Goal: Task Accomplishment & Management: Use online tool/utility

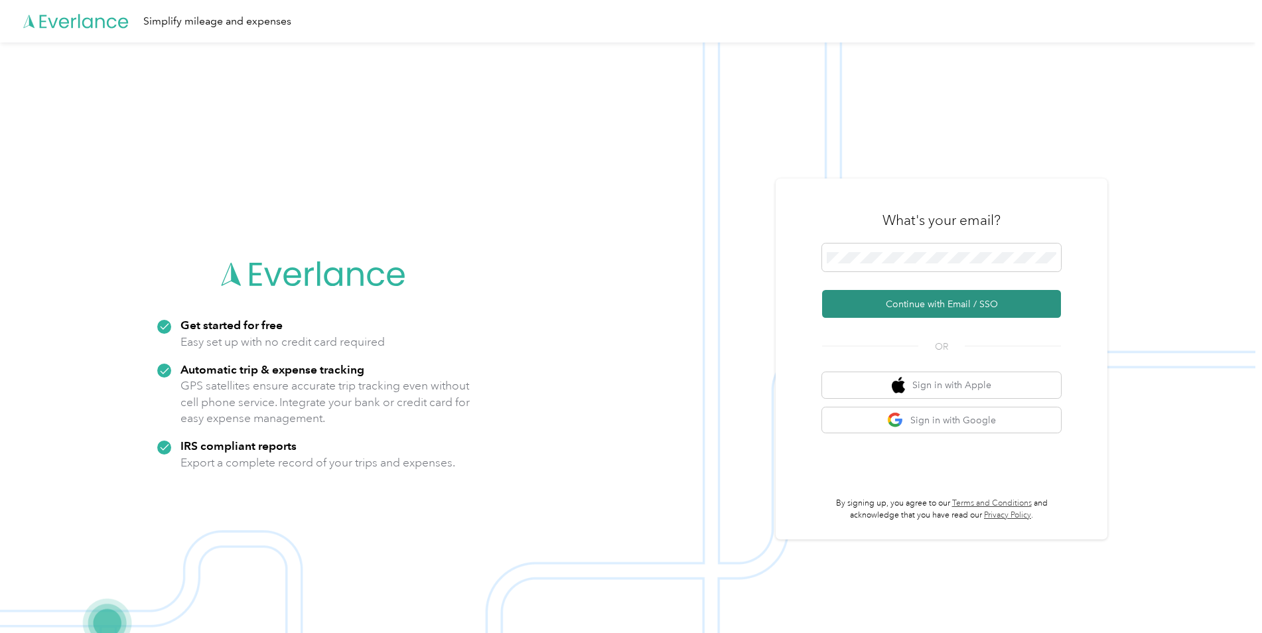
click at [922, 300] on button "Continue with Email / SSO" at bounding box center [941, 304] width 239 height 28
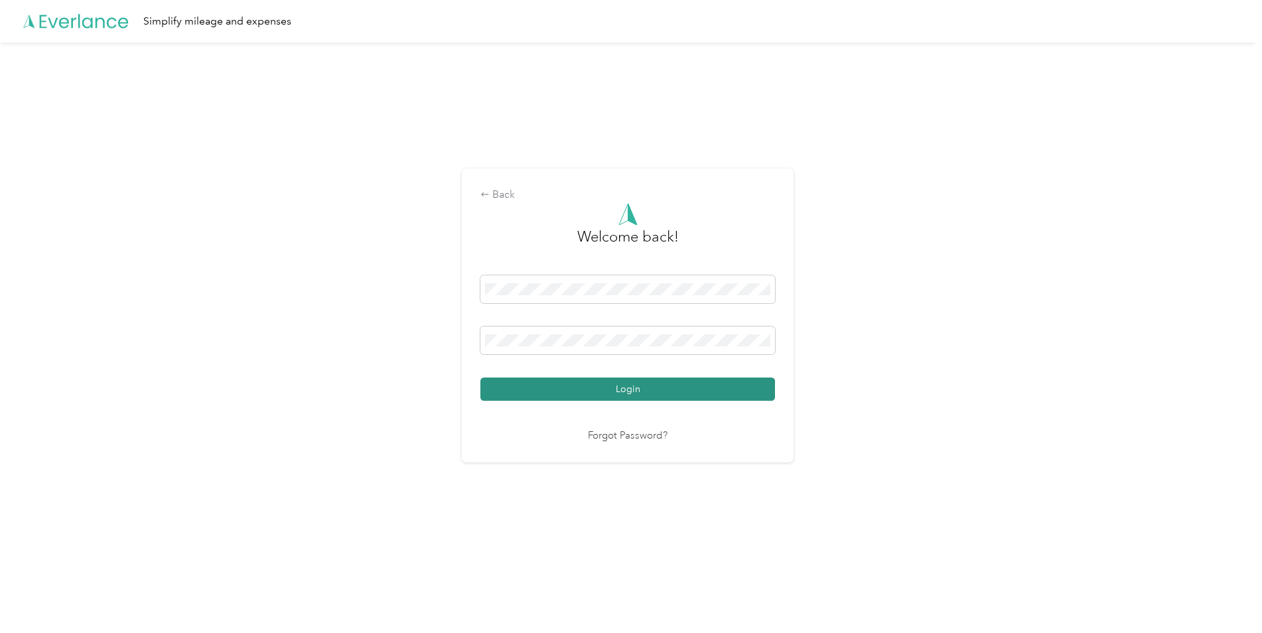
click at [594, 389] on button "Login" at bounding box center [627, 388] width 295 height 23
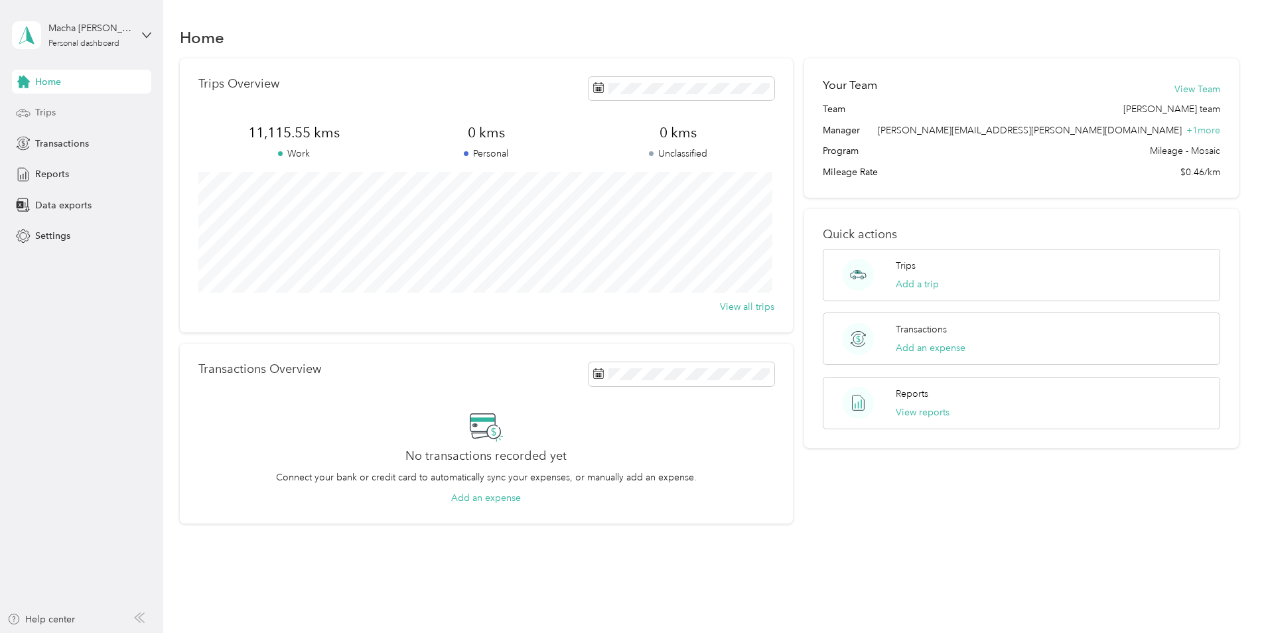
click at [44, 108] on span "Trips" at bounding box center [45, 112] width 21 height 14
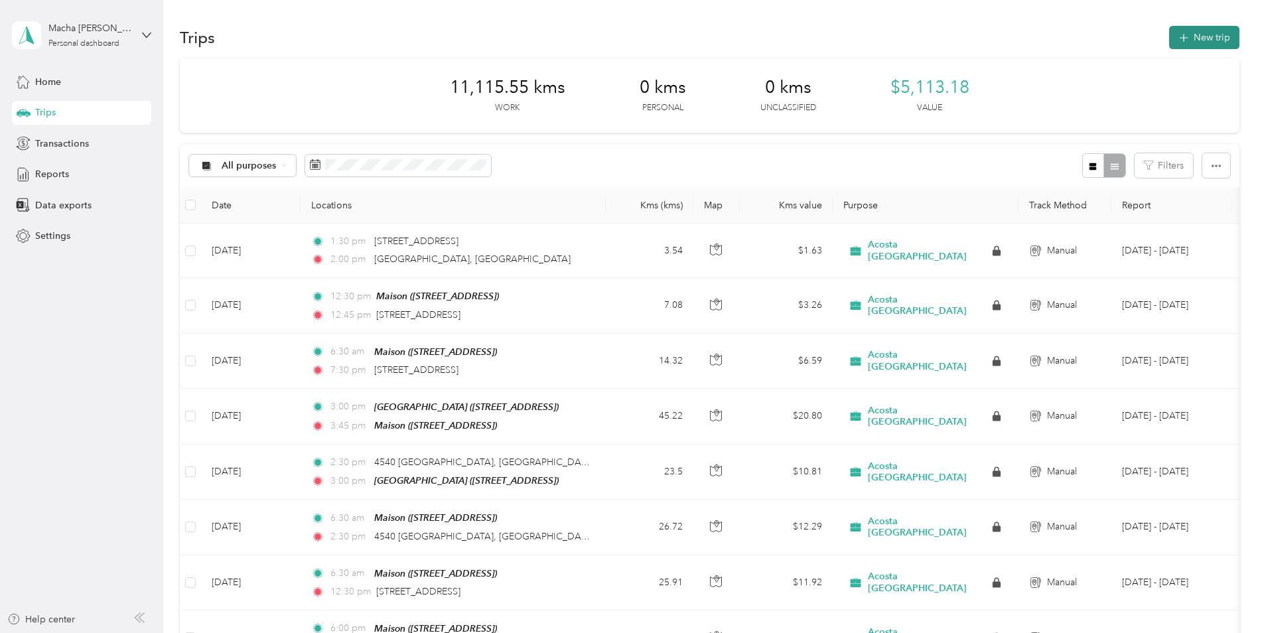
click at [1198, 34] on button "New trip" at bounding box center [1204, 37] width 70 height 23
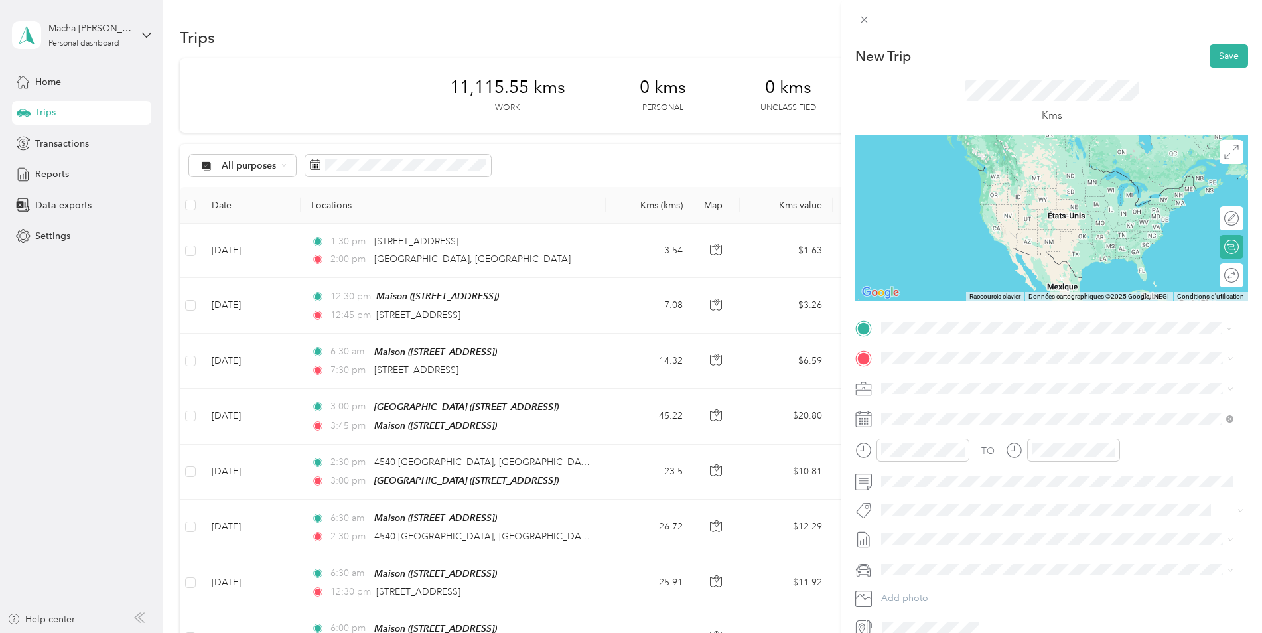
click at [965, 386] on div "Maison [STREET_ADDRESS]" at bounding box center [948, 388] width 84 height 28
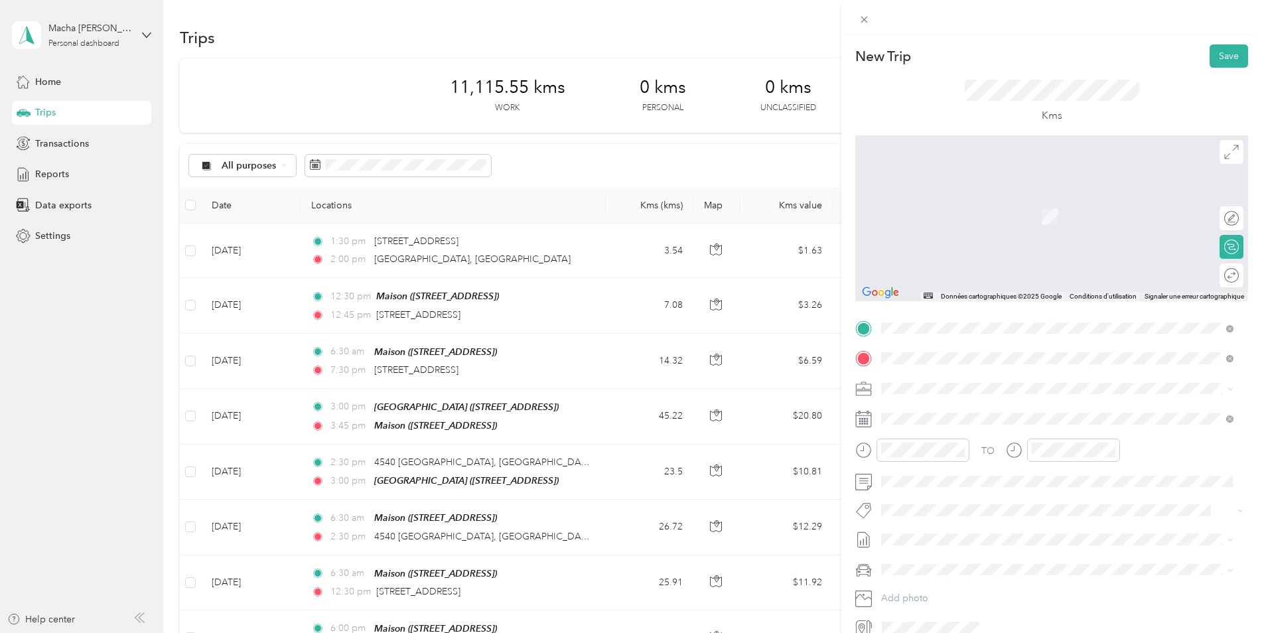
click at [937, 421] on span "[STREET_ADDRESS]" at bounding box center [948, 425] width 84 height 11
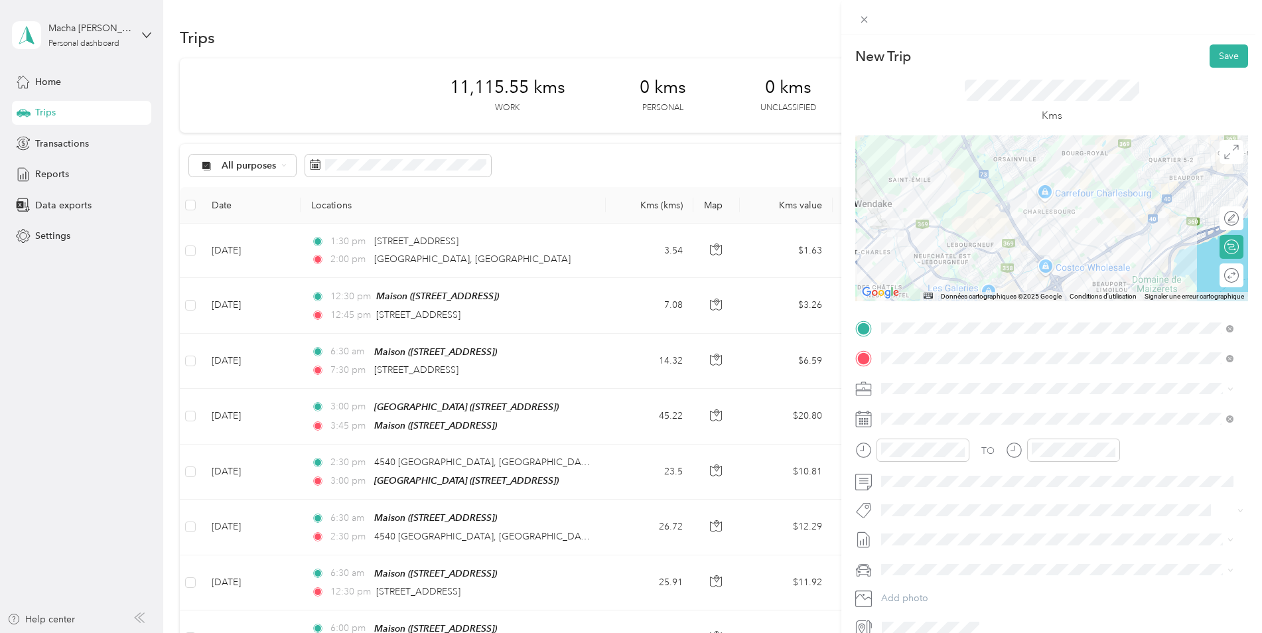
drag, startPoint x: 1079, startPoint y: 248, endPoint x: 1074, endPoint y: 206, distance: 42.7
click at [1074, 206] on div at bounding box center [1051, 218] width 393 height 166
click at [1238, 276] on div "Round trip" at bounding box center [1238, 276] width 0 height 14
click at [1224, 276] on div at bounding box center [1225, 276] width 28 height 14
click at [941, 412] on span at bounding box center [1061, 418] width 371 height 21
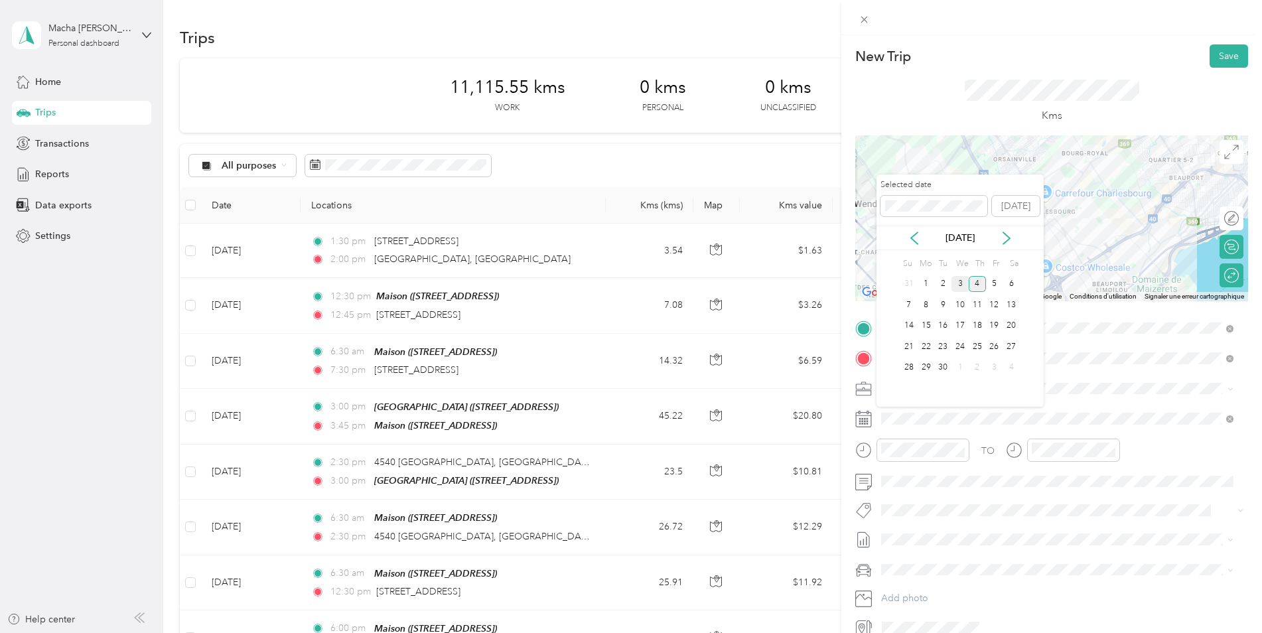
click at [963, 281] on div "3" at bounding box center [959, 284] width 17 height 17
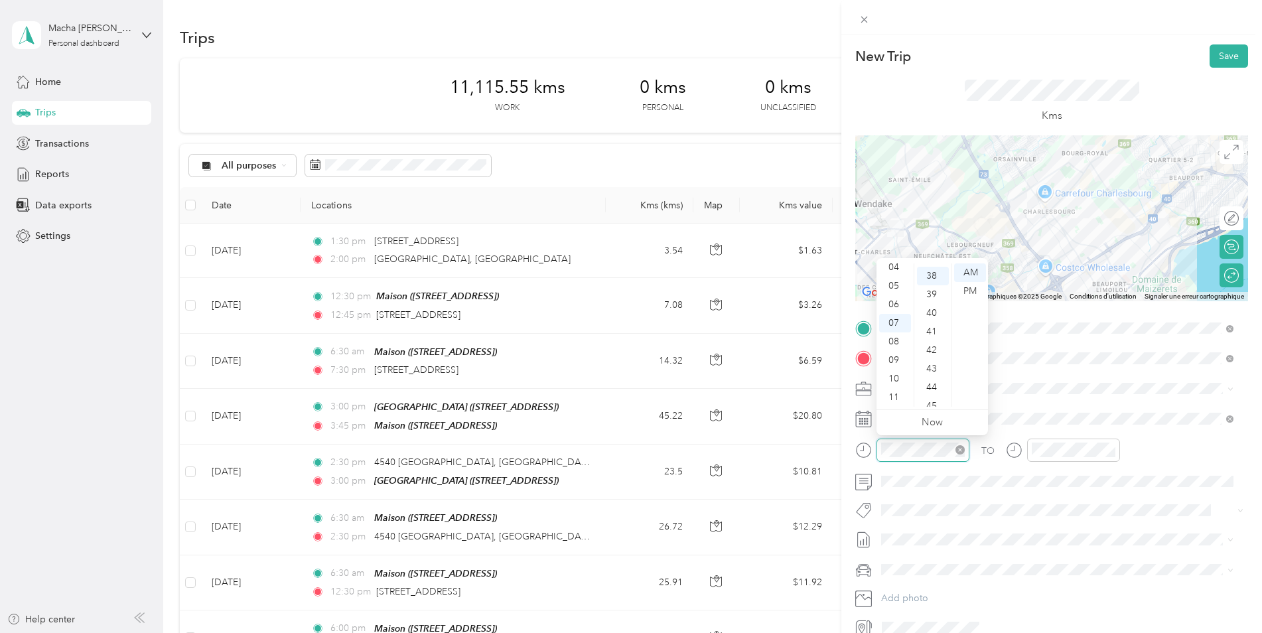
scroll to position [706, 0]
click at [905, 301] on div "06" at bounding box center [895, 304] width 32 height 19
click at [930, 325] on div "30" at bounding box center [933, 323] width 32 height 19
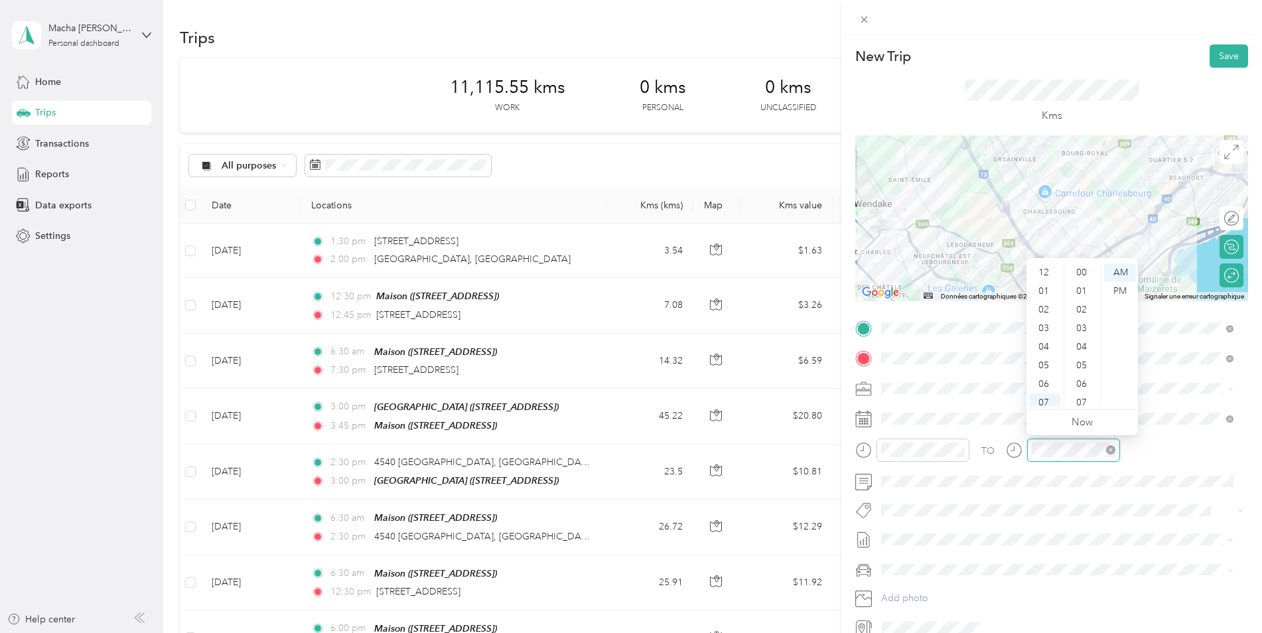
scroll to position [80, 0]
click at [1048, 285] on div "05" at bounding box center [1045, 286] width 32 height 19
click at [1114, 291] on div "PM" at bounding box center [1120, 291] width 32 height 19
click at [1085, 266] on div "00" at bounding box center [1083, 272] width 32 height 19
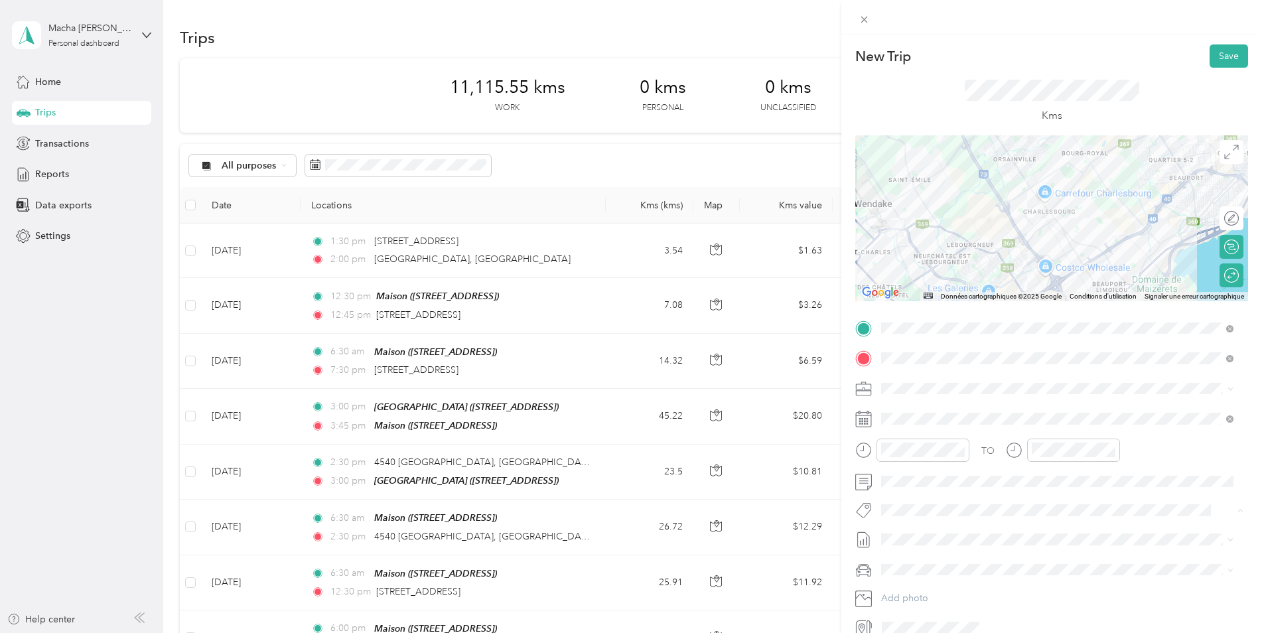
click at [925, 529] on span "[PERSON_NAME] Core" at bounding box center [937, 534] width 84 height 12
click at [1209, 52] on button "Save" at bounding box center [1228, 55] width 38 height 23
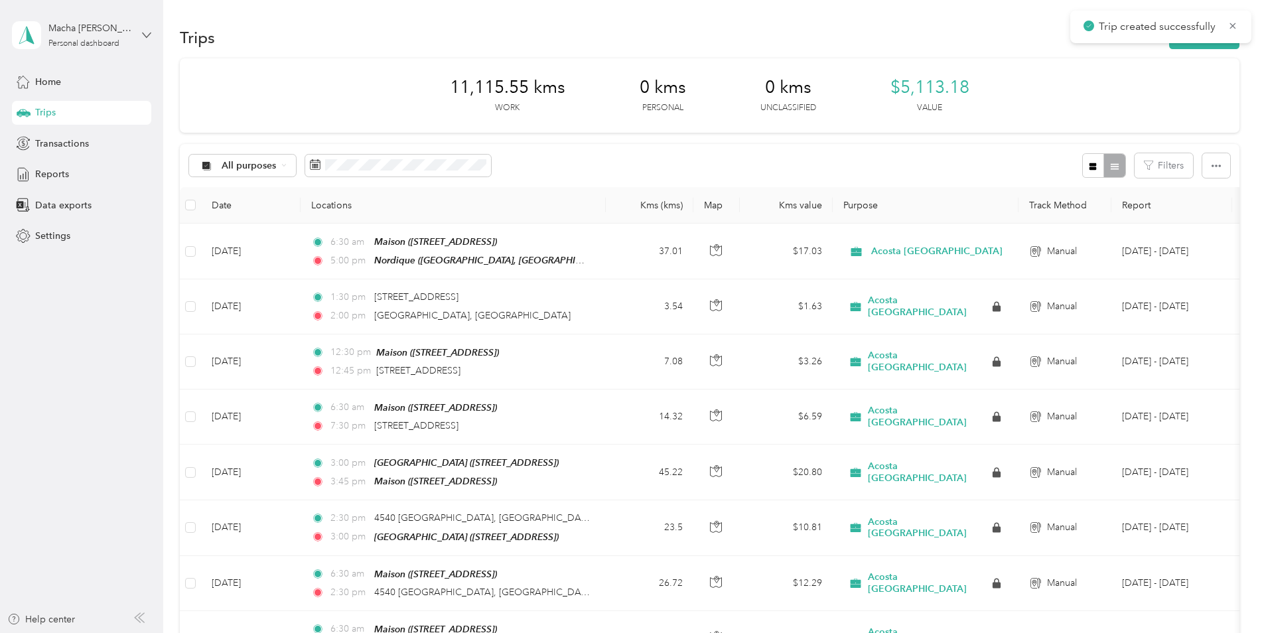
click at [143, 31] on icon at bounding box center [146, 35] width 9 height 9
click at [98, 109] on div "Log out" at bounding box center [151, 109] width 261 height 23
